Goal: Task Accomplishment & Management: Use online tool/utility

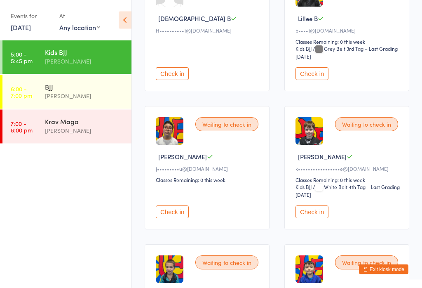
click at [322, 80] on button "Check in" at bounding box center [311, 74] width 33 height 13
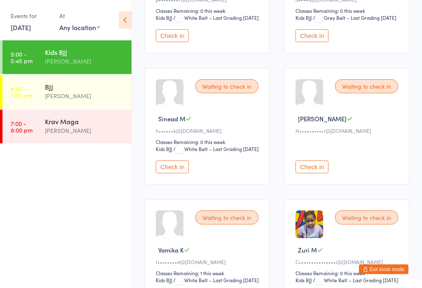
scroll to position [1247, 0]
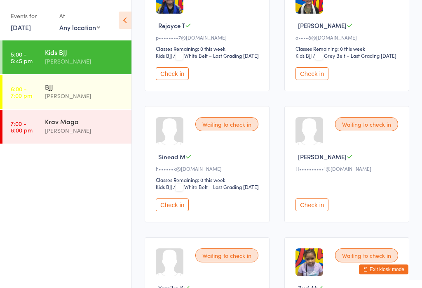
click at [181, 80] on button "Check in" at bounding box center [172, 73] width 33 height 13
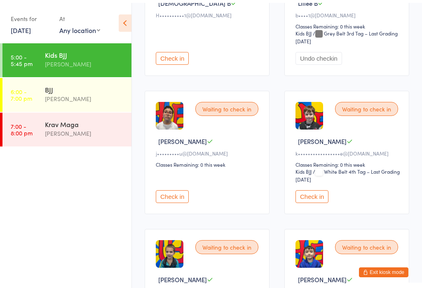
scroll to position [854, 0]
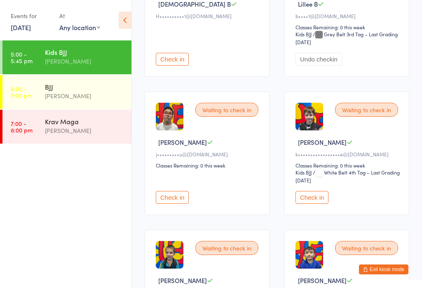
click at [320, 204] on button "Check in" at bounding box center [311, 197] width 33 height 13
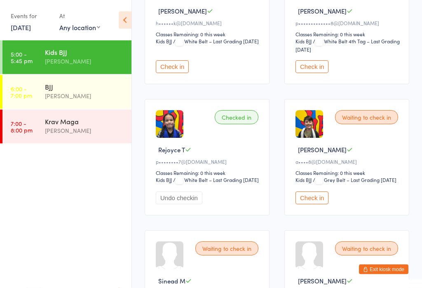
click at [323, 73] on button "Check in" at bounding box center [311, 67] width 33 height 13
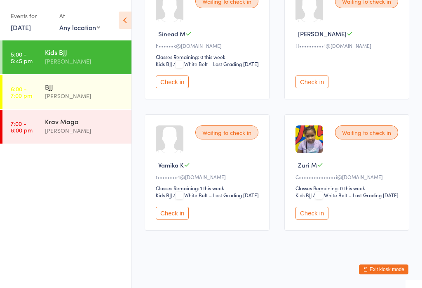
scroll to position [1456, 0]
click at [322, 219] on button "Check in" at bounding box center [311, 212] width 33 height 13
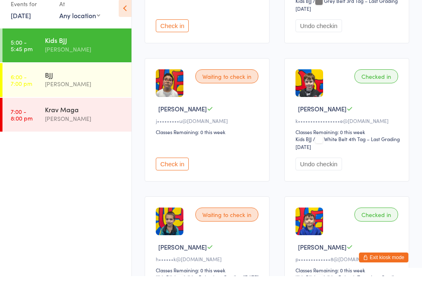
scroll to position [888, 0]
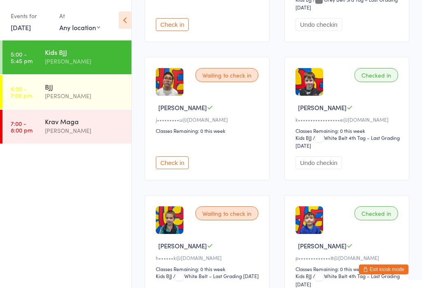
click at [189, 169] on button "Check in" at bounding box center [172, 162] width 33 height 13
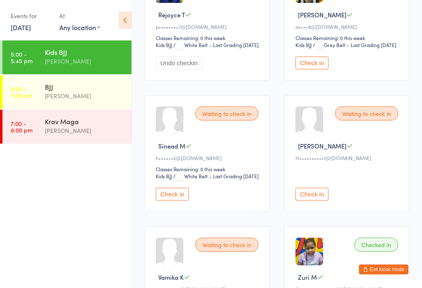
scroll to position [1253, 0]
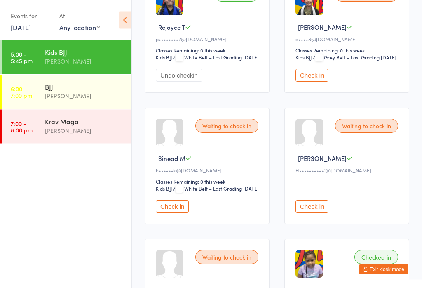
click at [320, 82] on button "Check in" at bounding box center [311, 75] width 33 height 13
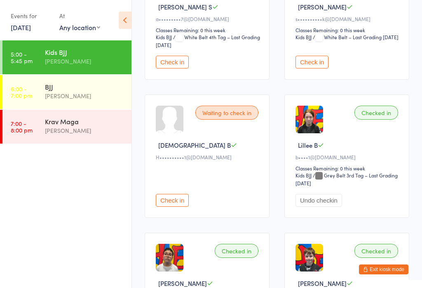
scroll to position [713, 0]
click at [319, 68] on button "Check in" at bounding box center [311, 61] width 33 height 13
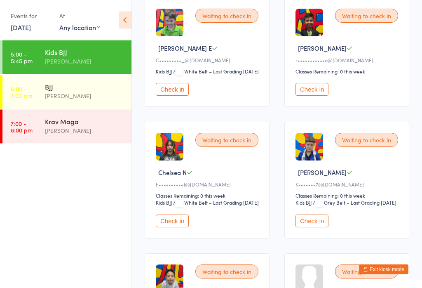
scroll to position [285, 0]
click at [325, 227] on button "Check in" at bounding box center [311, 220] width 33 height 13
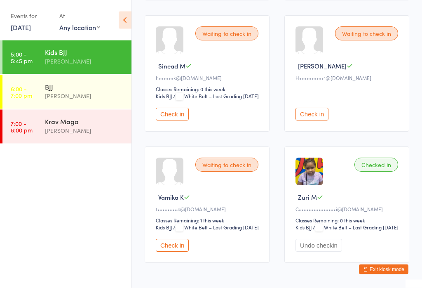
scroll to position [1338, 0]
click at [319, 120] on button "Check in" at bounding box center [311, 114] width 33 height 13
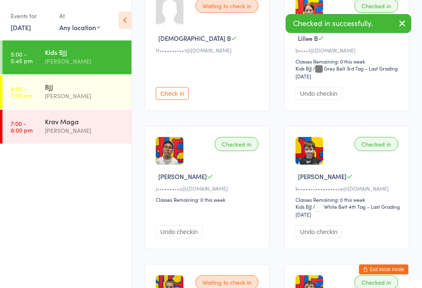
scroll to position [818, 0]
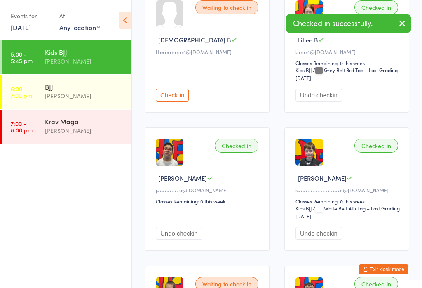
click at [180, 101] on button "Check in" at bounding box center [172, 95] width 33 height 13
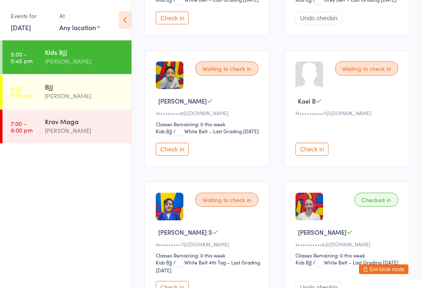
scroll to position [487, 0]
click at [322, 156] on button "Check in" at bounding box center [311, 149] width 33 height 13
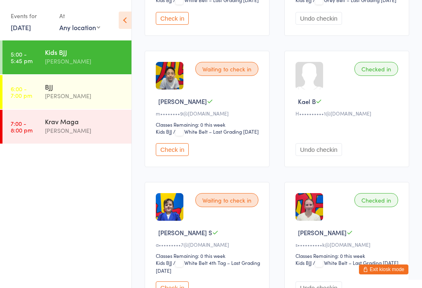
click at [330, 156] on button "Undo checkin" at bounding box center [318, 149] width 47 height 13
click at [335, 156] on button "Undo checkin" at bounding box center [318, 149] width 47 height 13
click at [338, 156] on button "Undo checkin" at bounding box center [318, 149] width 47 height 13
click at [332, 156] on button "Undo checkin" at bounding box center [318, 149] width 47 height 13
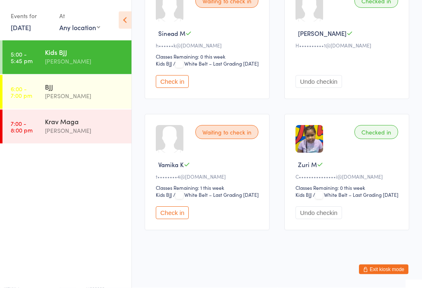
scroll to position [1431, 0]
click at [184, 219] on button "Check in" at bounding box center [172, 212] width 33 height 13
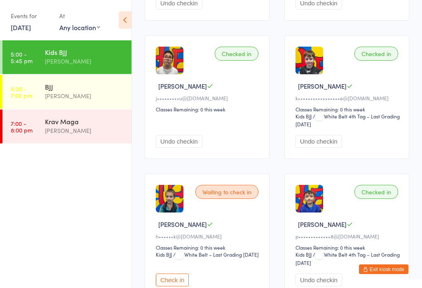
scroll to position [895, 0]
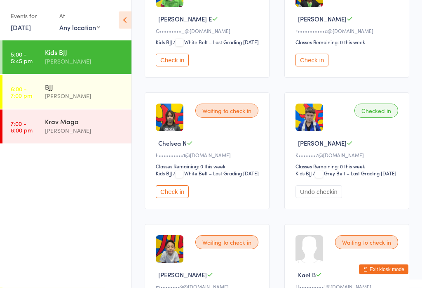
click at [179, 198] on button "Check in" at bounding box center [172, 191] width 33 height 13
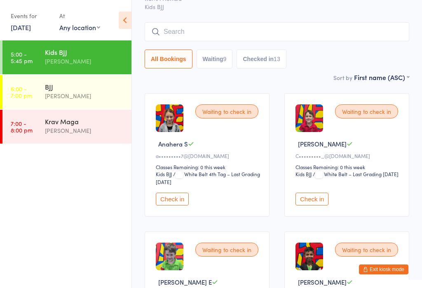
scroll to position [0, 0]
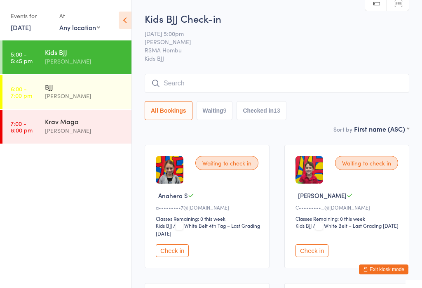
click at [232, 106] on button "Waiting 9" at bounding box center [215, 110] width 36 height 19
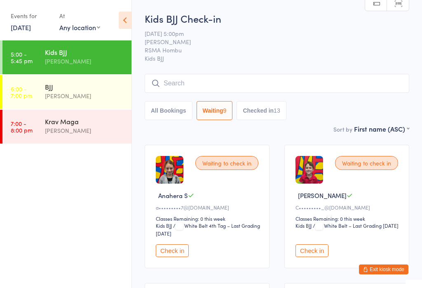
click at [280, 110] on div "13" at bounding box center [277, 110] width 7 height 7
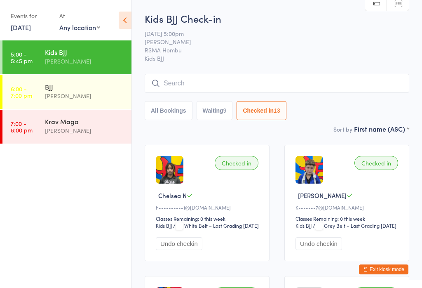
click at [224, 104] on button "Waiting 9" at bounding box center [215, 110] width 36 height 19
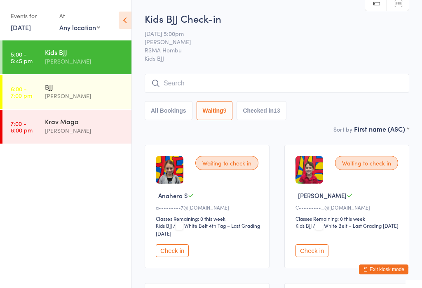
click at [179, 253] on button "Check in" at bounding box center [172, 250] width 33 height 13
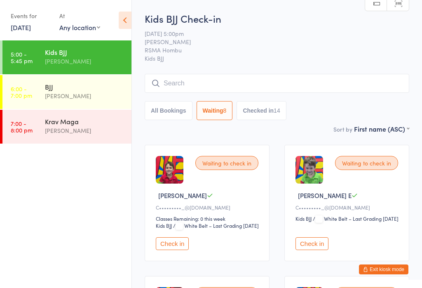
click at [286, 119] on button "Checked in 14" at bounding box center [261, 110] width 49 height 19
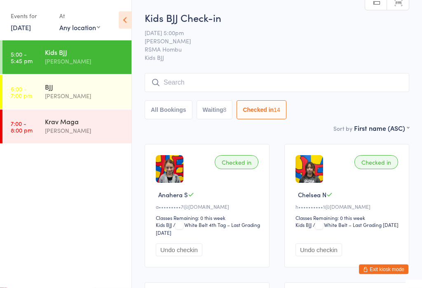
click at [221, 111] on button "Waiting 8" at bounding box center [215, 110] width 36 height 19
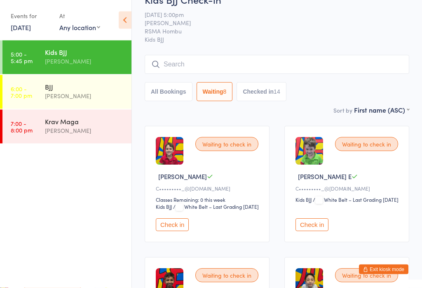
scroll to position [19, 0]
click at [321, 231] on button "Check in" at bounding box center [311, 224] width 33 height 13
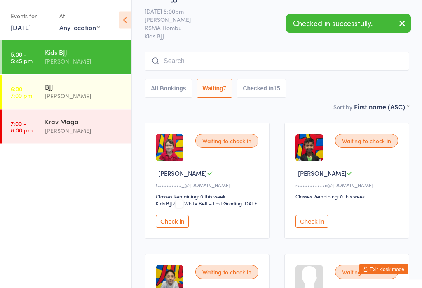
scroll to position [0, 0]
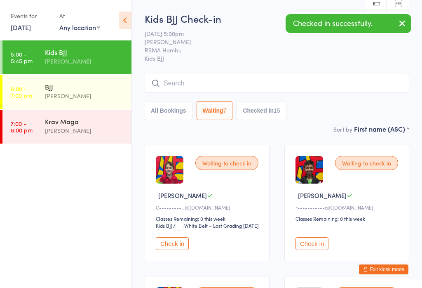
click at [183, 106] on button "All Bookings" at bounding box center [169, 110] width 48 height 19
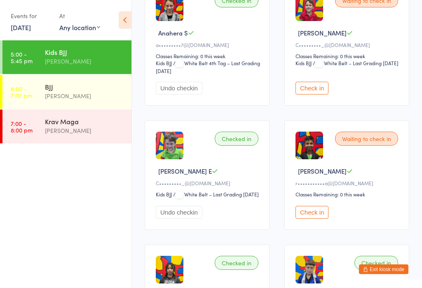
scroll to position [160, 0]
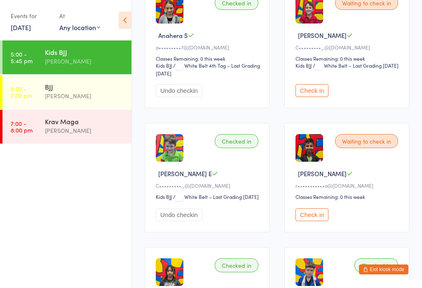
click at [320, 92] on button "Check in" at bounding box center [311, 90] width 33 height 13
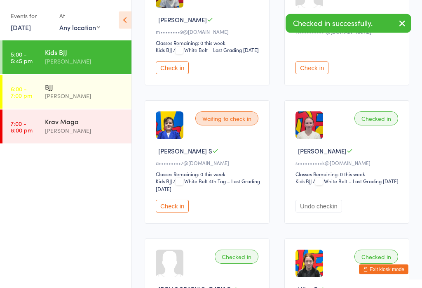
scroll to position [558, 0]
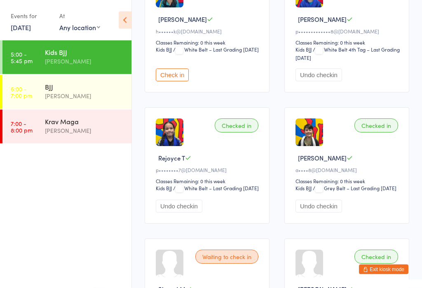
click at [180, 82] on button "Check in" at bounding box center [172, 75] width 33 height 13
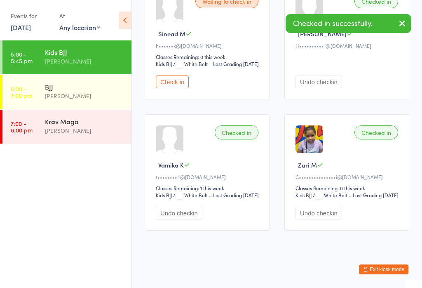
scroll to position [1456, 0]
click at [181, 88] on button "Check in" at bounding box center [172, 81] width 33 height 13
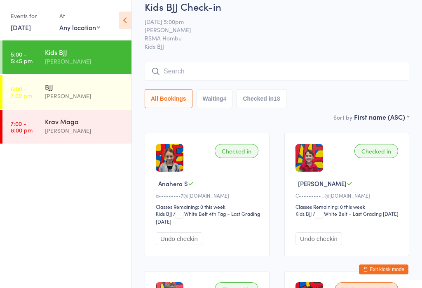
scroll to position [0, 0]
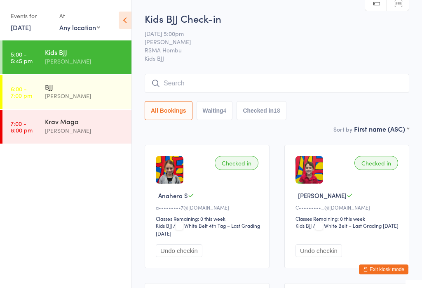
click at [226, 81] on input "search" at bounding box center [277, 83] width 265 height 19
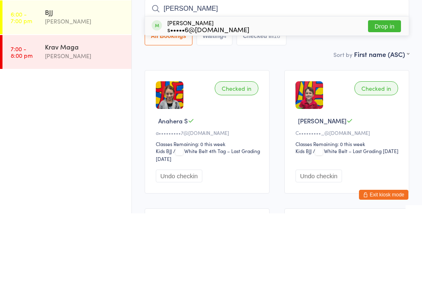
type input "[PERSON_NAME]"
click at [387, 95] on button "Drop in" at bounding box center [384, 101] width 33 height 12
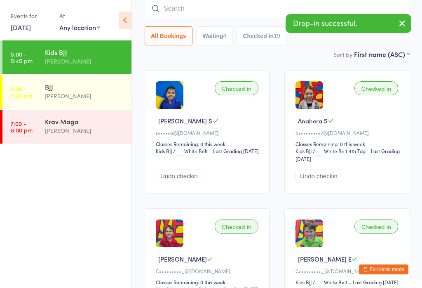
click at [196, 11] on input "search" at bounding box center [277, 8] width 265 height 19
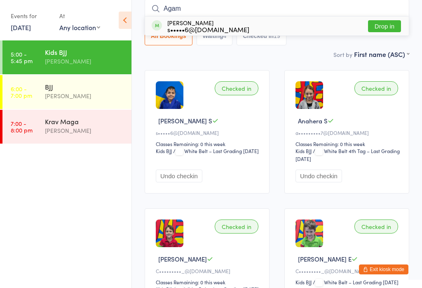
type input "Agam"
click at [387, 27] on button "Drop in" at bounding box center [384, 26] width 33 height 12
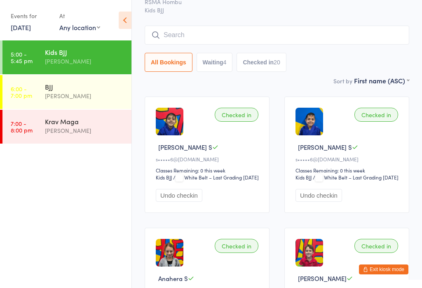
scroll to position [0, 0]
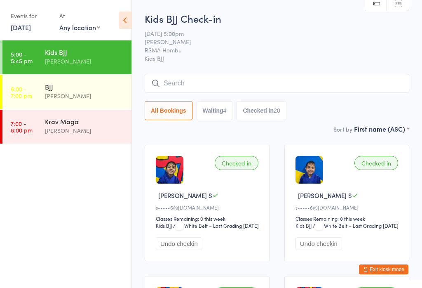
click at [276, 117] on button "Checked in 20" at bounding box center [261, 110] width 49 height 19
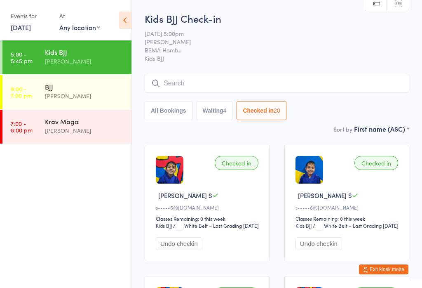
click at [178, 113] on button "All Bookings" at bounding box center [169, 110] width 48 height 19
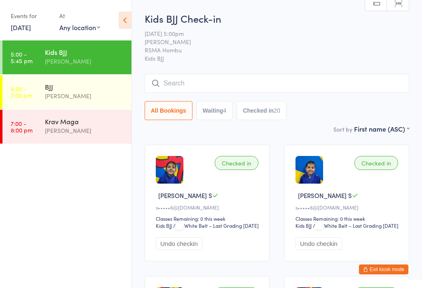
click at [226, 114] on div "4" at bounding box center [224, 110] width 3 height 7
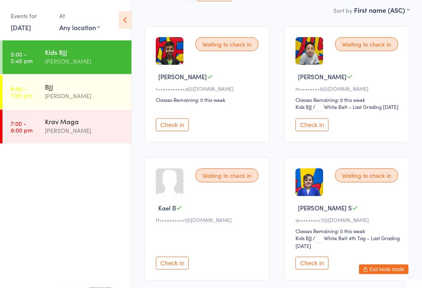
scroll to position [119, 0]
click at [318, 131] on button "Check in" at bounding box center [311, 124] width 33 height 13
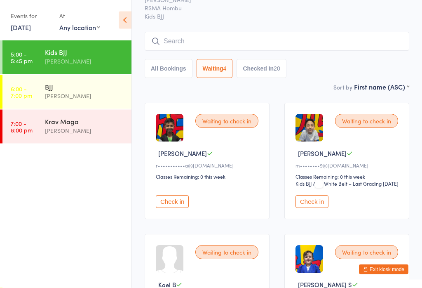
scroll to position [42, 0]
